Goal: Navigation & Orientation: Find specific page/section

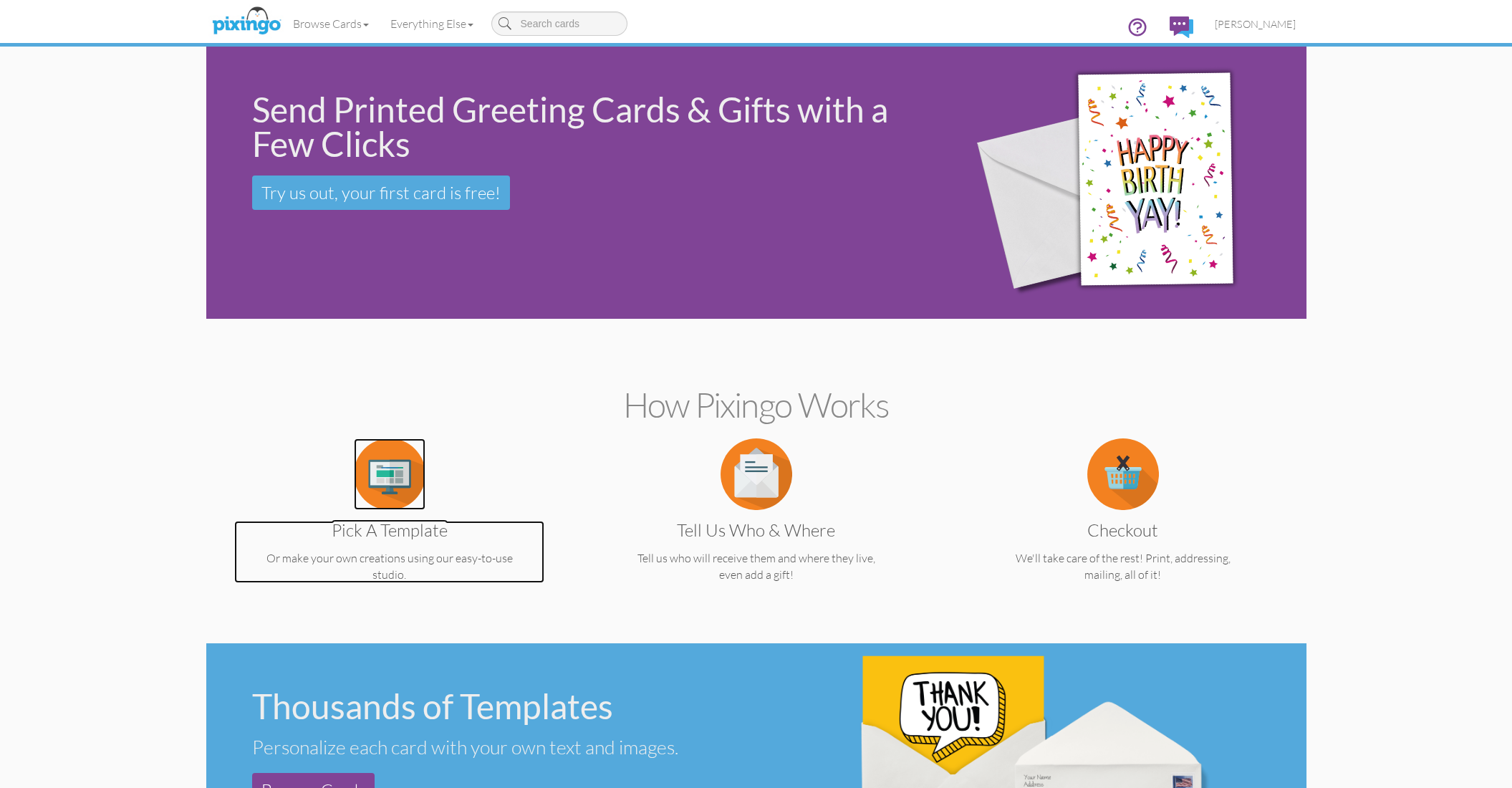
click at [374, 465] on img at bounding box center [390, 474] width 72 height 72
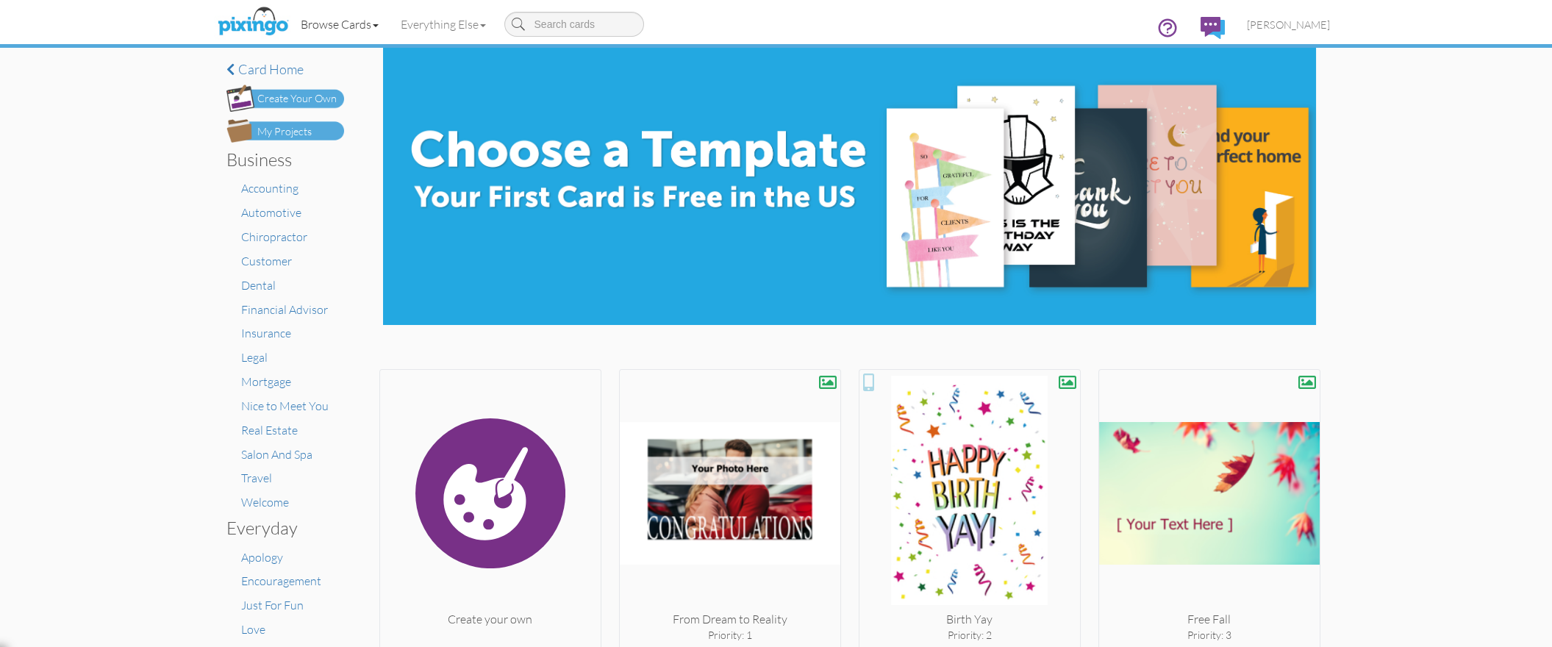
click at [373, 26] on link "Browse Cards" at bounding box center [340, 24] width 100 height 37
